Goal: Transaction & Acquisition: Purchase product/service

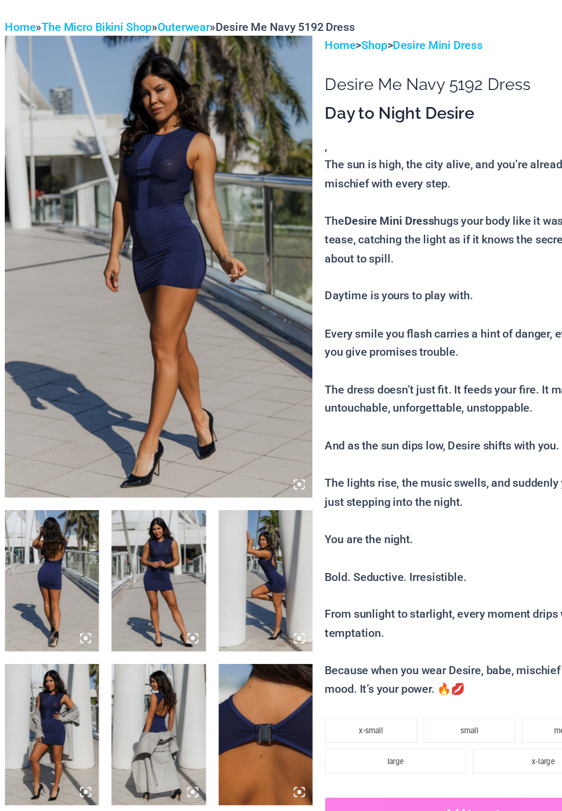
scroll to position [1, 0]
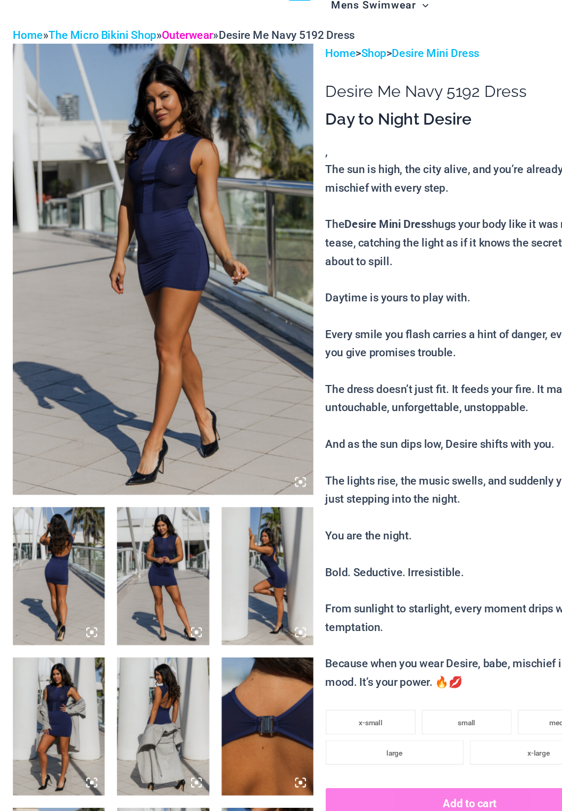
click at [190, 88] on link "Outerwear" at bounding box center [172, 91] width 44 height 11
